Goal: Find specific page/section: Find specific page/section

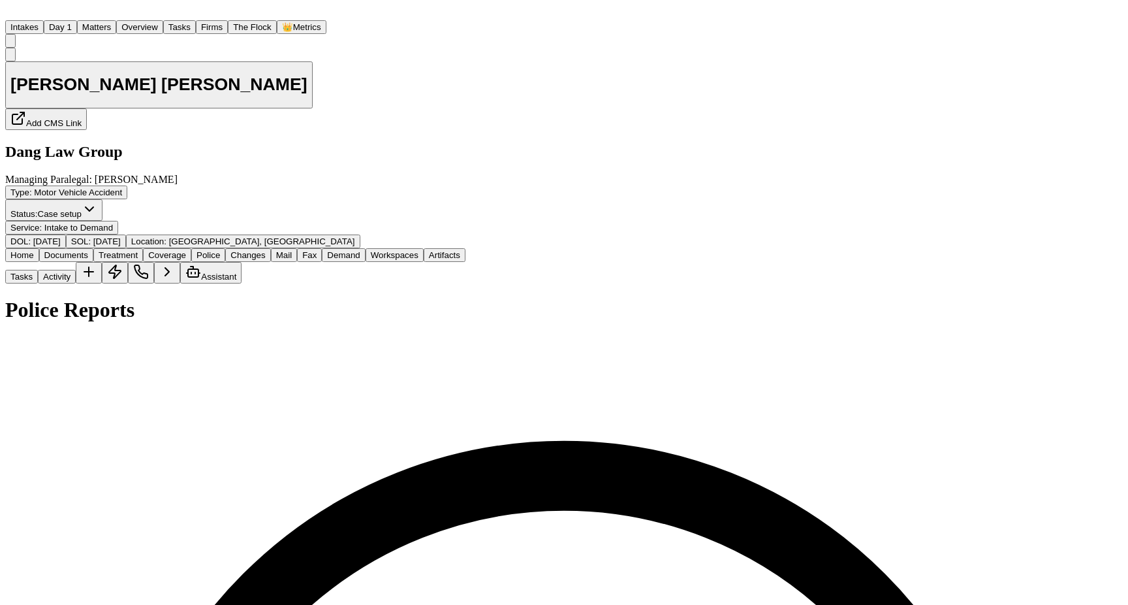
click at [116, 23] on button "Matters" at bounding box center [96, 27] width 39 height 14
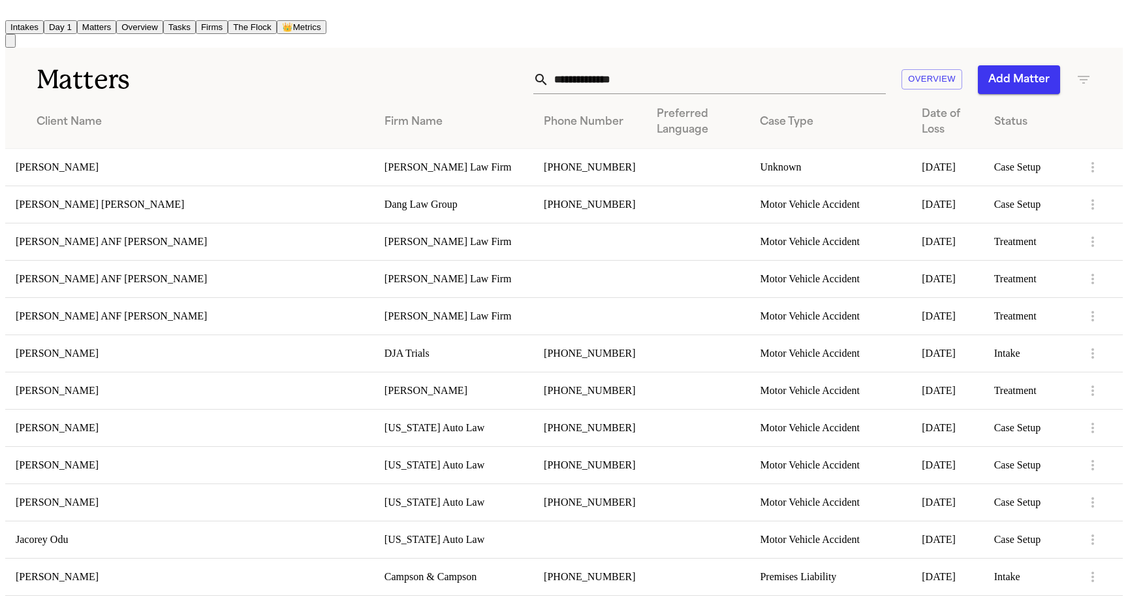
click at [748, 78] on input "text" at bounding box center [717, 79] width 337 height 29
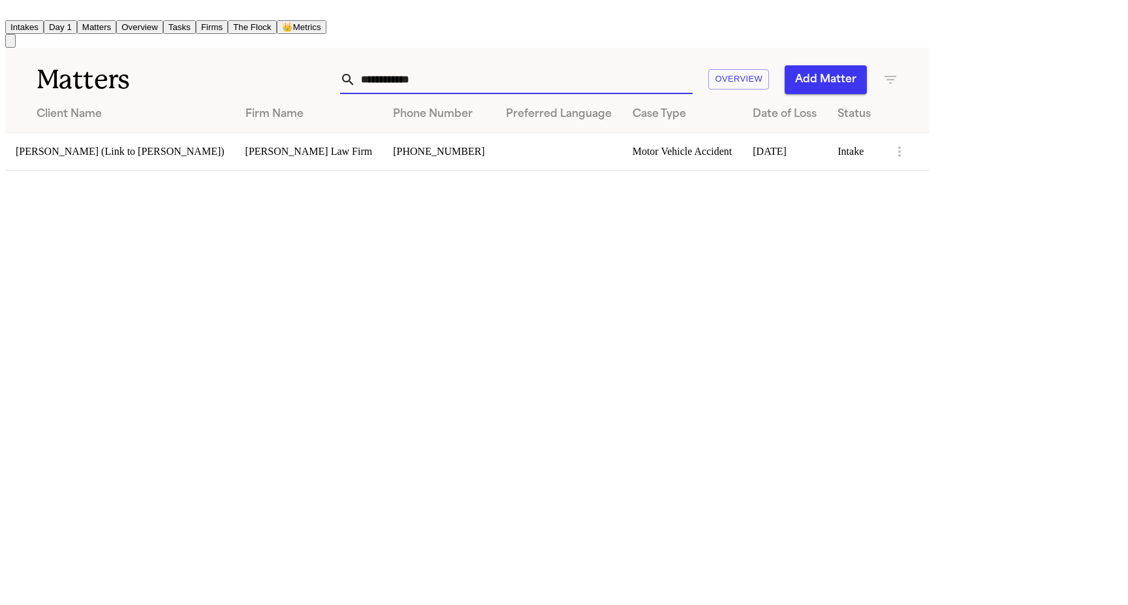
type input "**********"
click at [495, 133] on td "[PHONE_NUMBER]" at bounding box center [439, 151] width 112 height 37
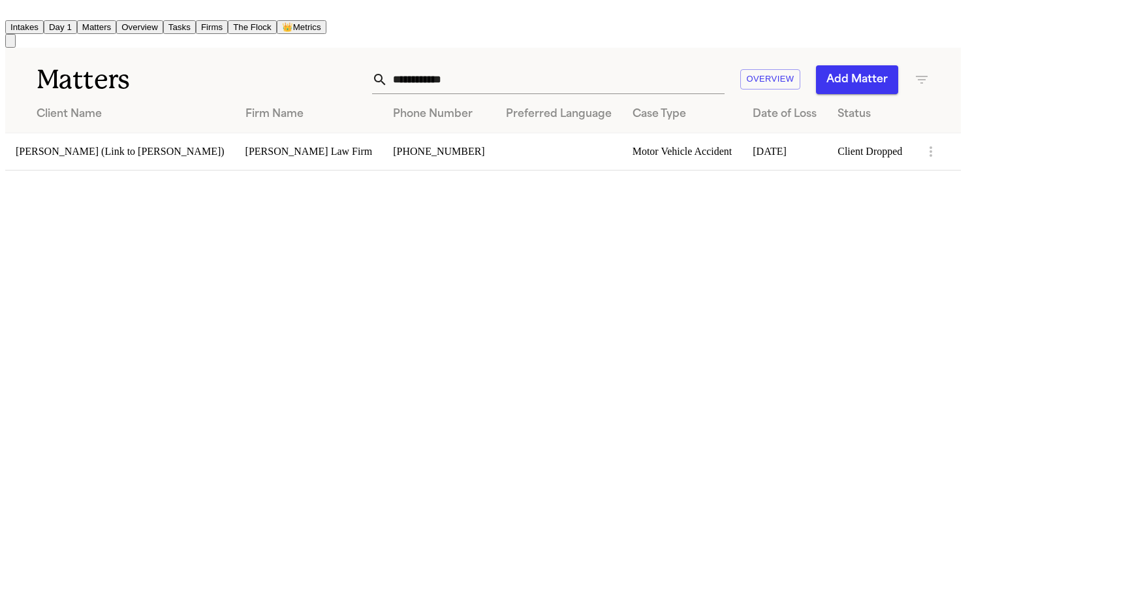
click at [335, 141] on td "[PERSON_NAME] Law Firm" at bounding box center [309, 151] width 148 height 37
click at [169, 157] on td "[PERSON_NAME] (Link to [PERSON_NAME])" at bounding box center [120, 151] width 230 height 37
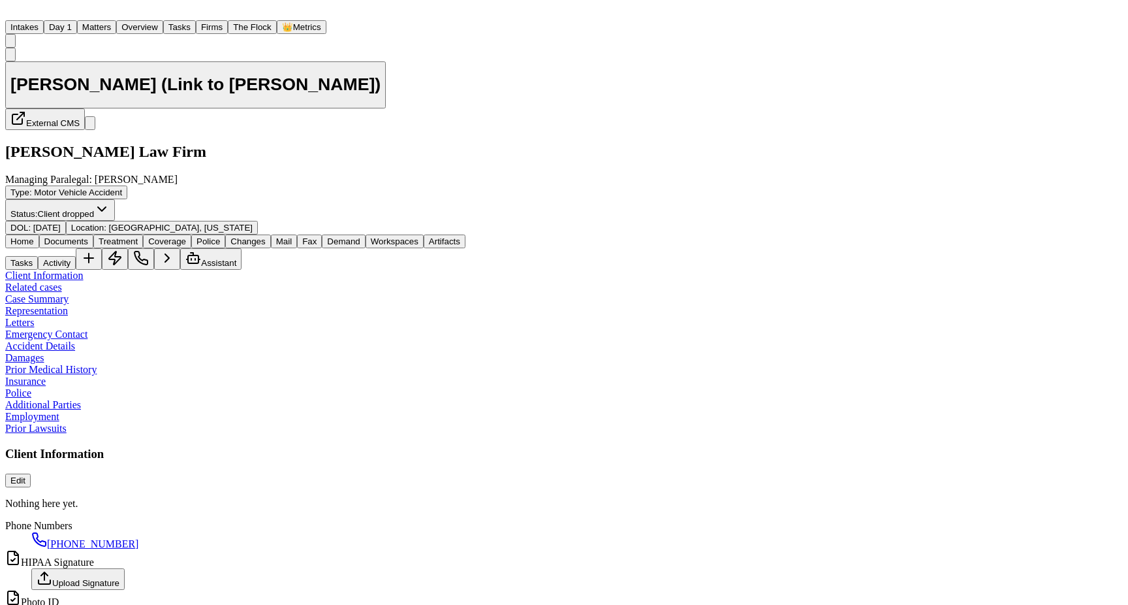
click at [220, 236] on span "Police" at bounding box center [209, 241] width 24 height 10
